Goal: Understand process/instructions: Learn how to perform a task or action

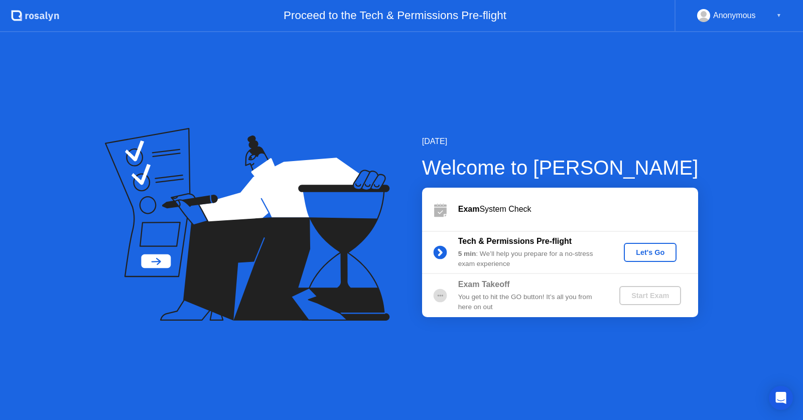
click at [644, 250] on div "Let's Go" at bounding box center [650, 252] width 45 height 8
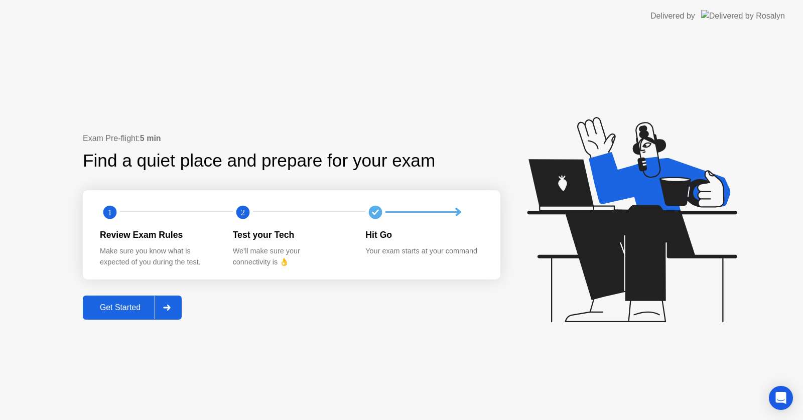
click at [142, 308] on div "Get Started" at bounding box center [120, 307] width 69 height 9
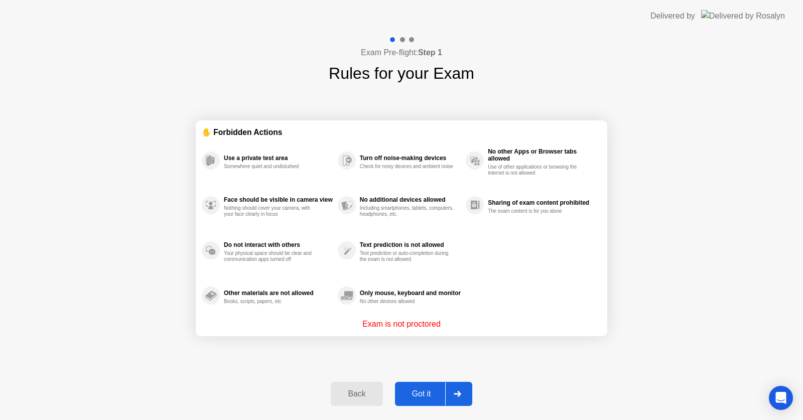
click at [421, 389] on div "Got it" at bounding box center [421, 393] width 47 height 9
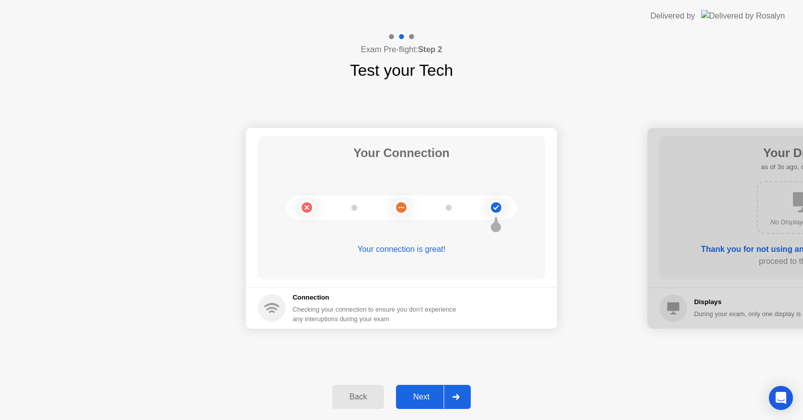
click at [414, 394] on div "Next" at bounding box center [421, 396] width 45 height 9
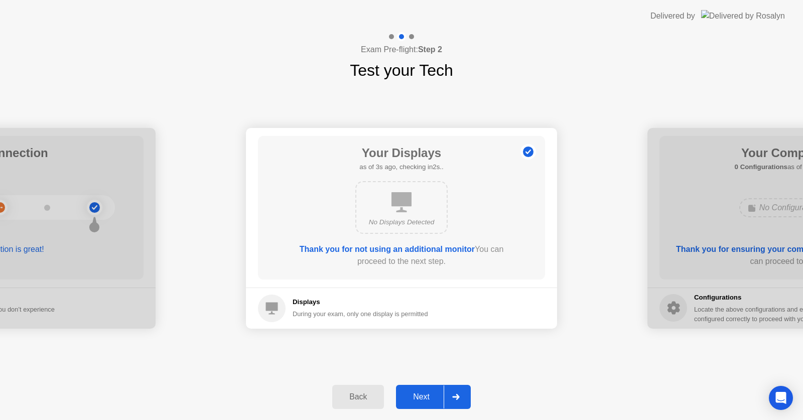
click at [414, 394] on div "Next" at bounding box center [421, 396] width 45 height 9
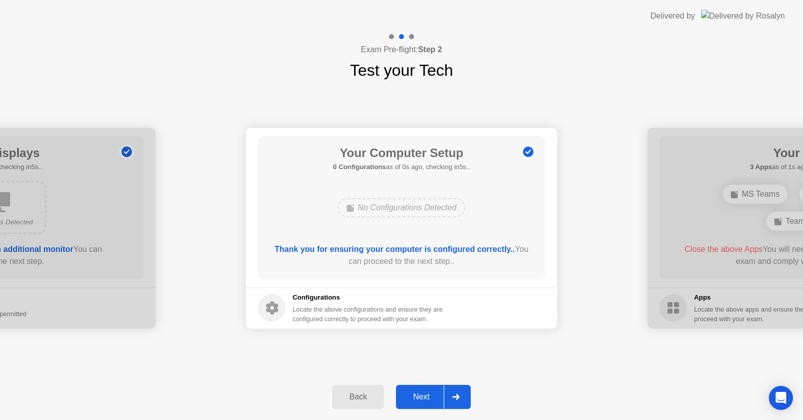
click at [414, 394] on div "Next" at bounding box center [421, 396] width 45 height 9
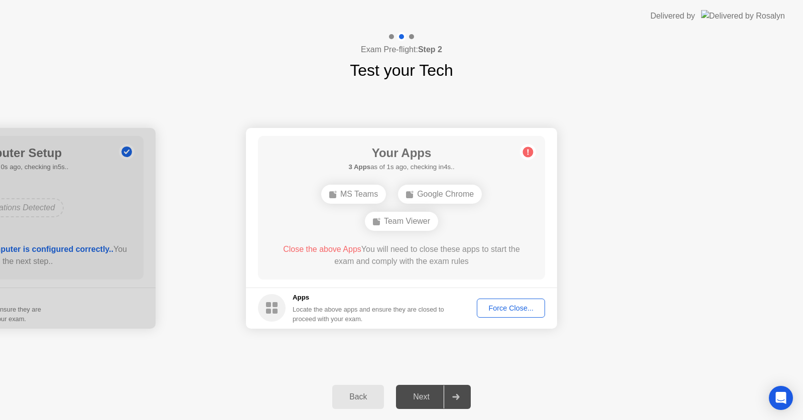
click at [523, 315] on button "Force Close..." at bounding box center [511, 308] width 68 height 19
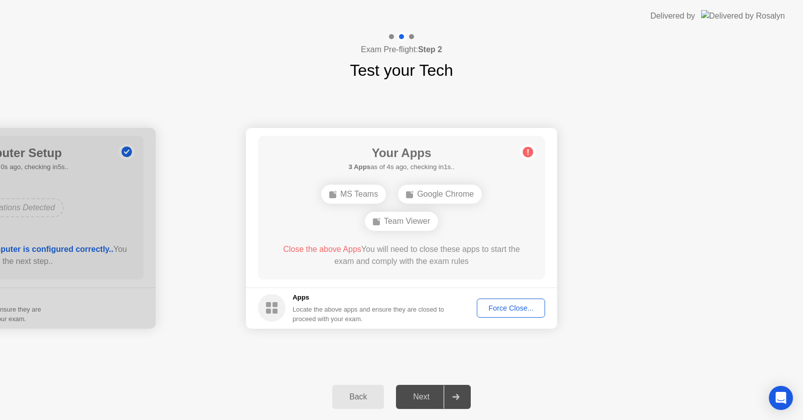
click at [578, 358] on div "Your Connection Your connection is great! Connection Checking your connection t…" at bounding box center [401, 228] width 803 height 292
